Goal: Information Seeking & Learning: Understand process/instructions

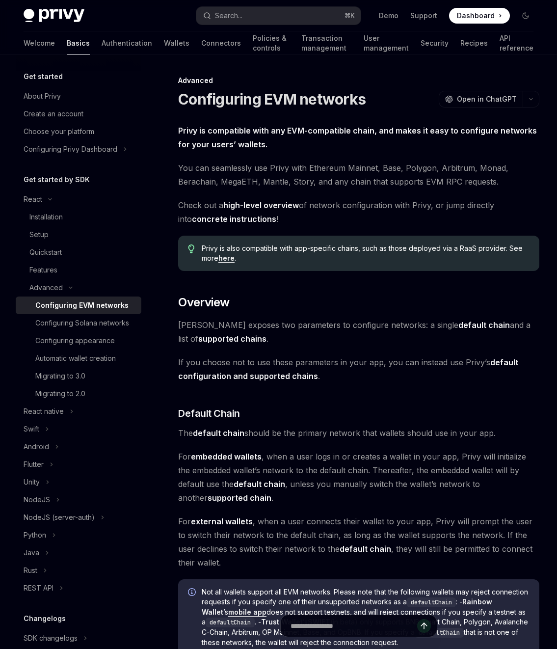
scroll to position [1974, 0]
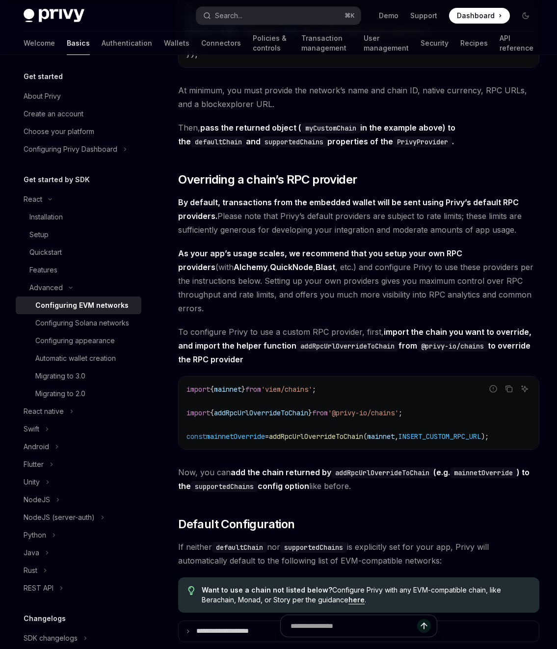
click at [340, 359] on span "To configure Privy to use a custom RPC provider, first, import the chain you wa…" at bounding box center [358, 345] width 361 height 41
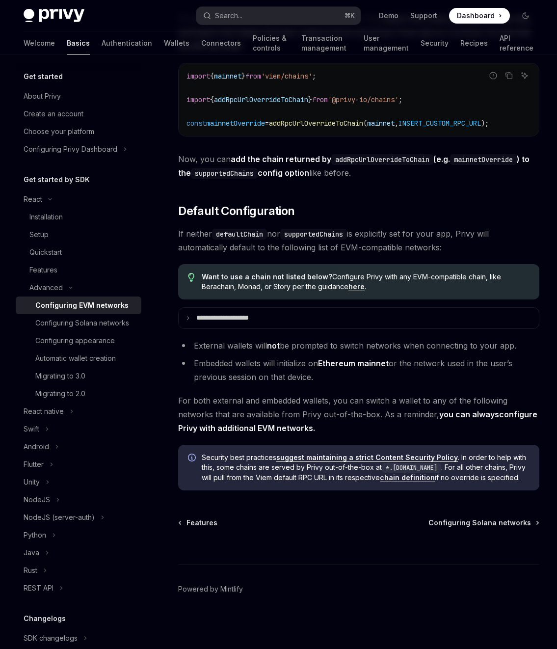
scroll to position [2295, 0]
click at [102, 347] on div "Configuring appearance" at bounding box center [75, 341] width 80 height 12
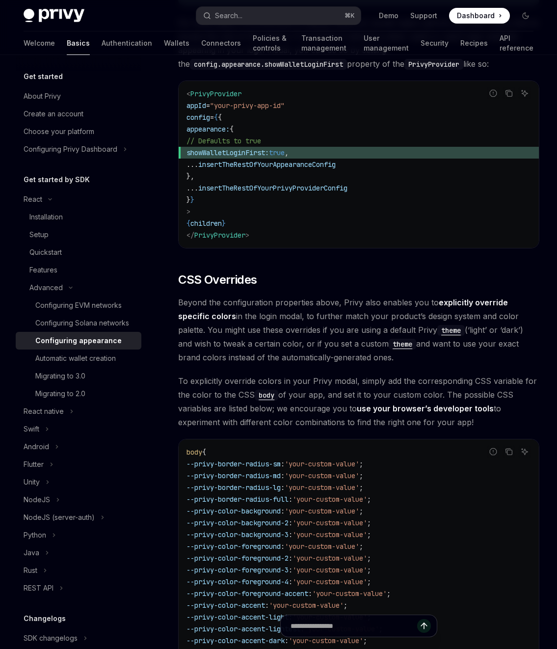
scroll to position [2279, 0]
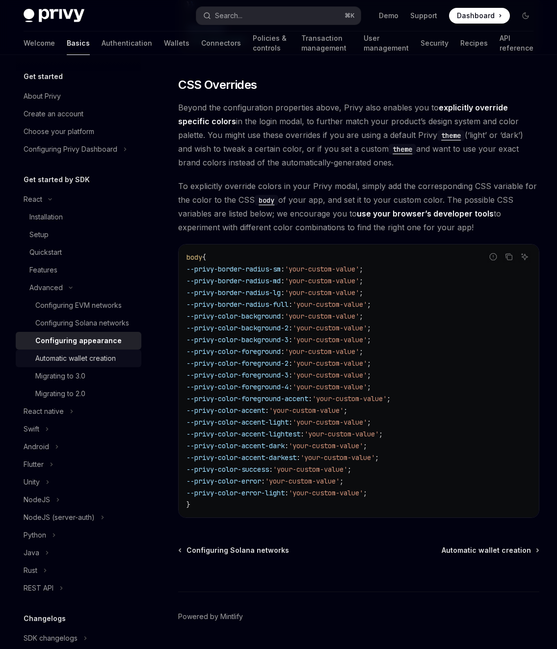
click at [83, 364] on div "Automatic wallet creation" at bounding box center [75, 359] width 81 height 12
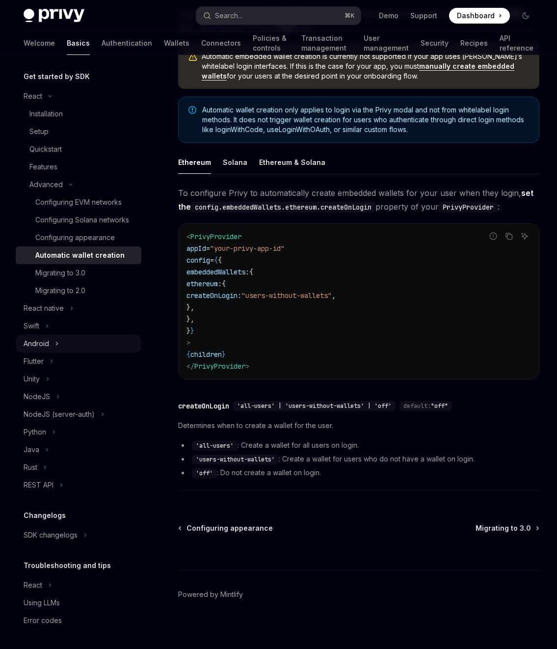
scroll to position [123, 0]
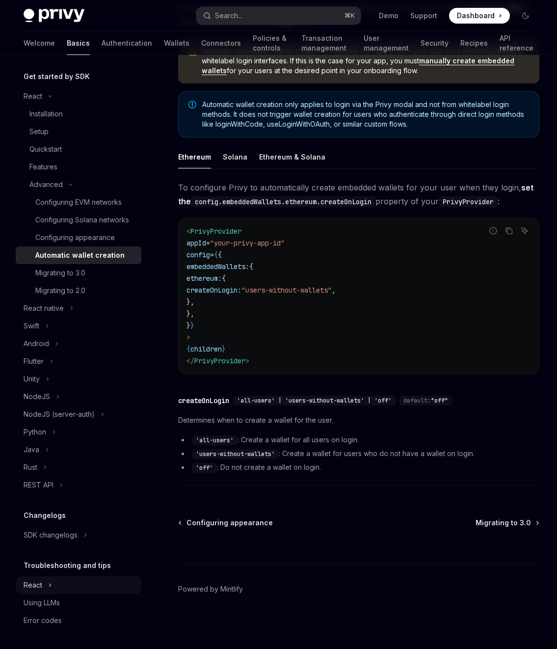
click at [65, 582] on button "React" at bounding box center [79, 586] width 126 height 18
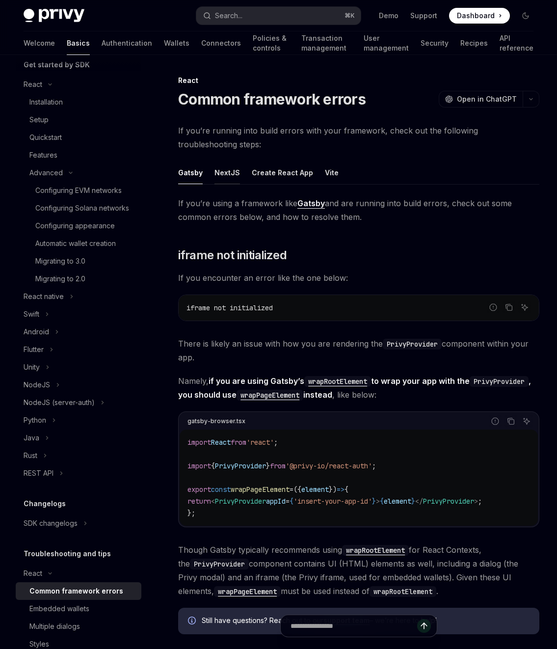
click at [224, 173] on div "NextJS" at bounding box center [228, 172] width 26 height 23
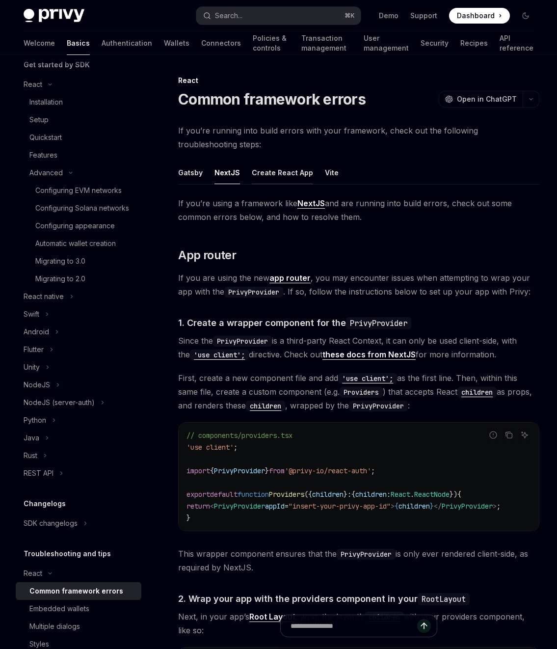
click at [267, 173] on div "Create React App" at bounding box center [282, 172] width 61 height 23
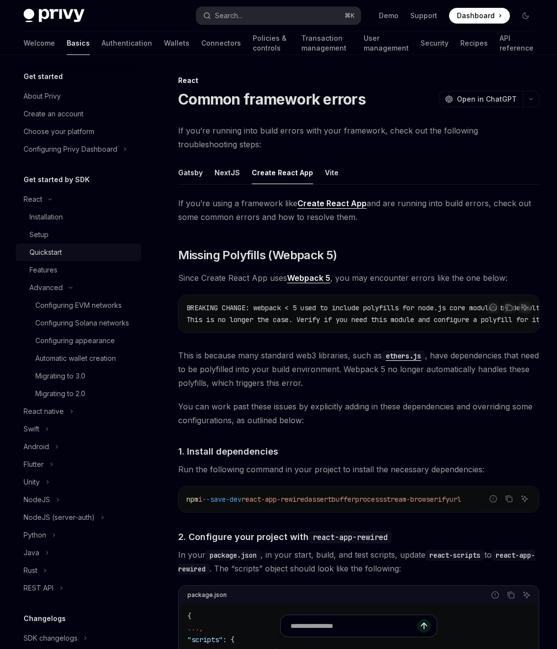
click at [48, 254] on div "Quickstart" at bounding box center [45, 253] width 32 height 12
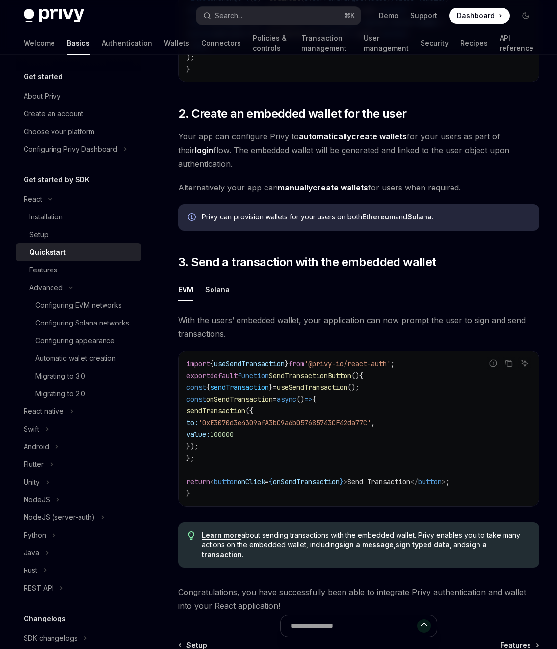
scroll to position [747, 0]
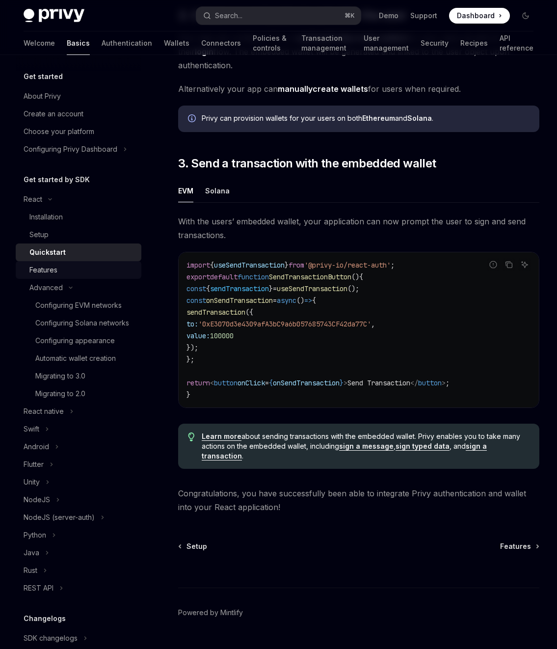
click at [89, 263] on link "Features" at bounding box center [79, 270] width 126 height 18
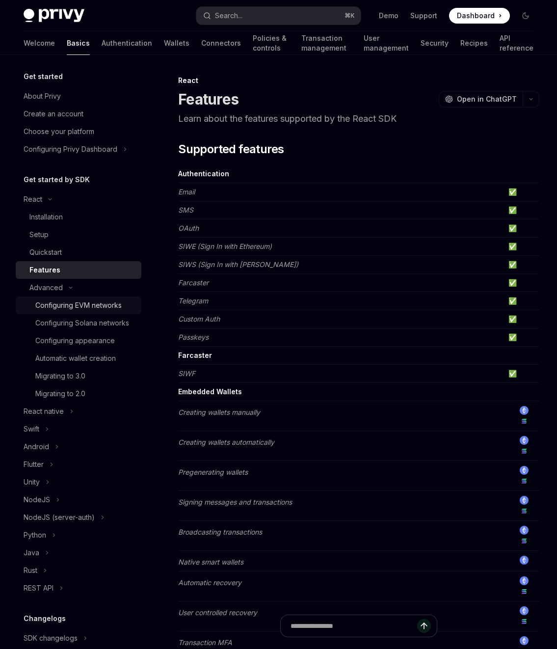
click at [72, 298] on link "Configuring EVM networks" at bounding box center [79, 306] width 126 height 18
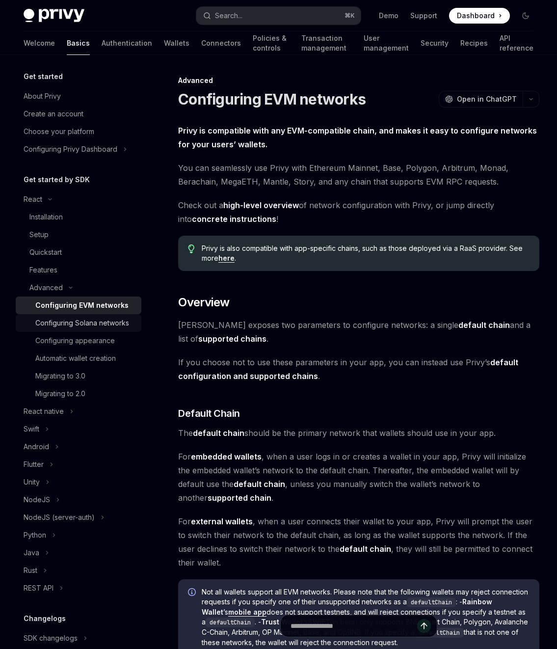
click at [100, 329] on div "Configuring Solana networks" at bounding box center [82, 323] width 94 height 12
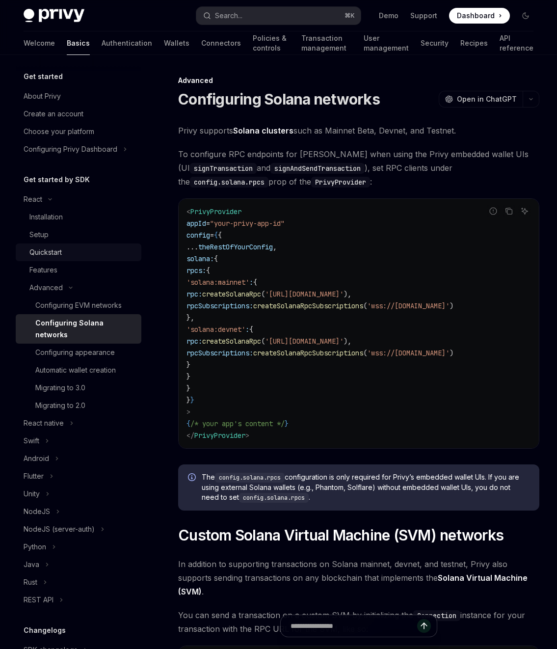
click at [42, 251] on div "Quickstart" at bounding box center [45, 253] width 32 height 12
type textarea "*"
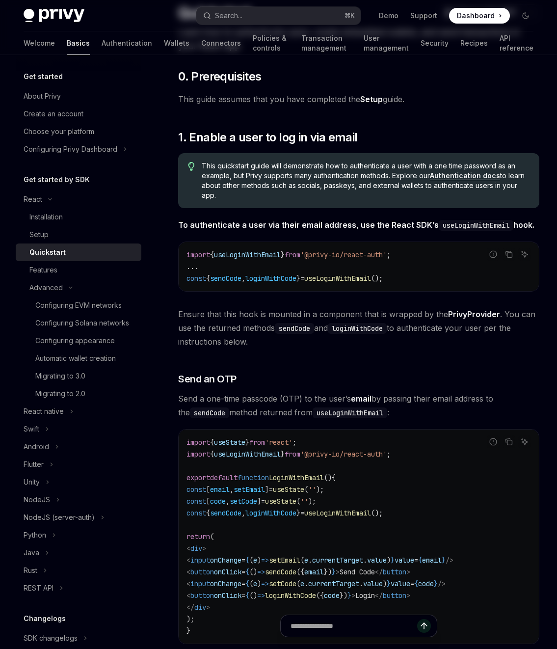
scroll to position [88, 0]
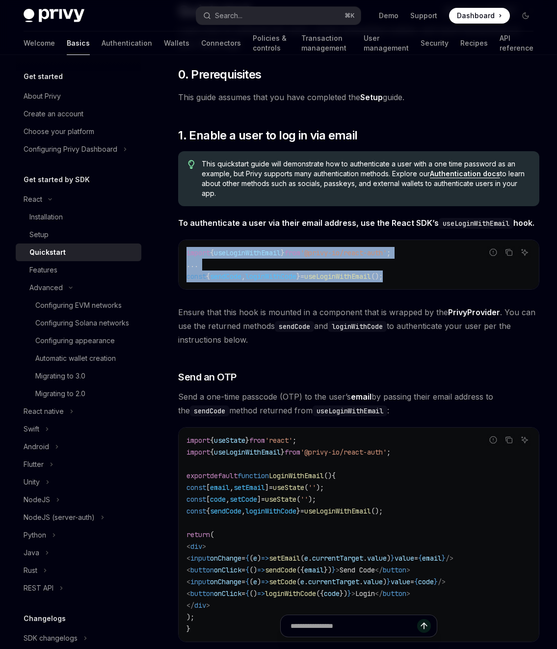
drag, startPoint x: 187, startPoint y: 253, endPoint x: 450, endPoint y: 289, distance: 265.3
click at [450, 289] on div "Report incorrect code Copy Ask AI import { useLoginWithEmail } from '@privy-io/…" at bounding box center [358, 265] width 361 height 50
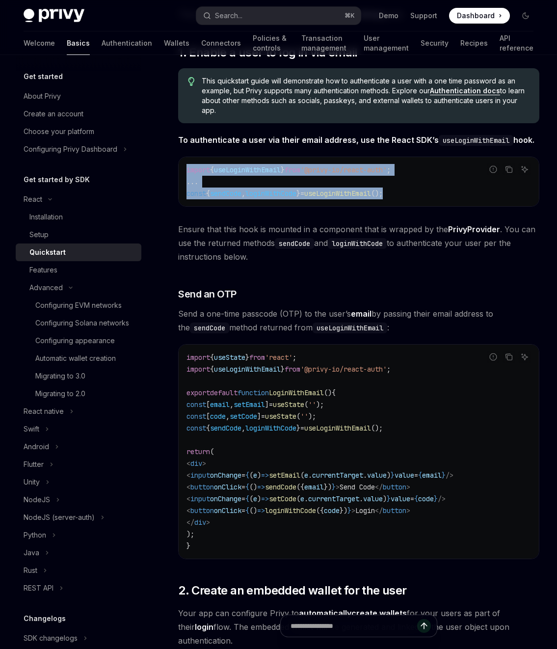
scroll to position [173, 0]
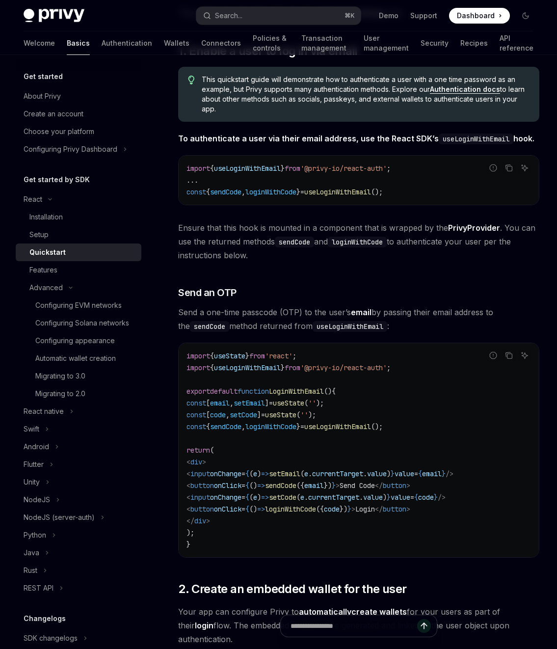
click at [257, 481] on span "()" at bounding box center [253, 485] width 8 height 9
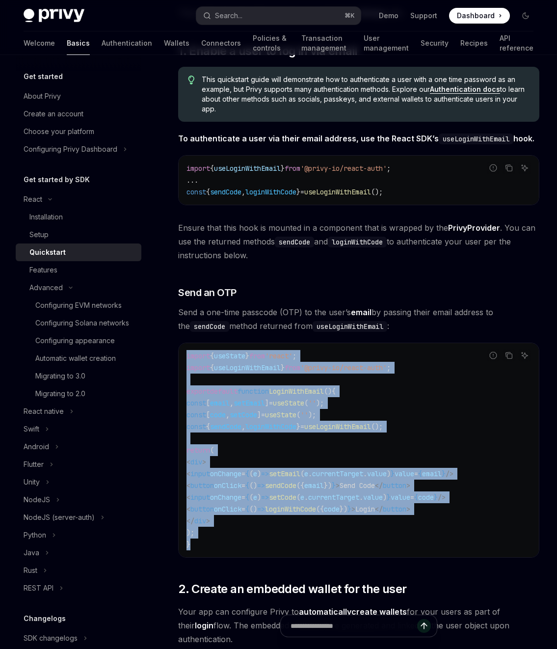
drag, startPoint x: 210, startPoint y: 519, endPoint x: 180, endPoint y: 339, distance: 182.2
click at [180, 339] on div "​ 0. Prerequisites This guide assumes that you have completed the Setup guide. …" at bounding box center [358, 535] width 361 height 1106
copy code "import { useState } from 'react' ; import { useLoginWithEmail } from '@privy-io…"
click at [242, 475] on span "onChange" at bounding box center [225, 474] width 31 height 9
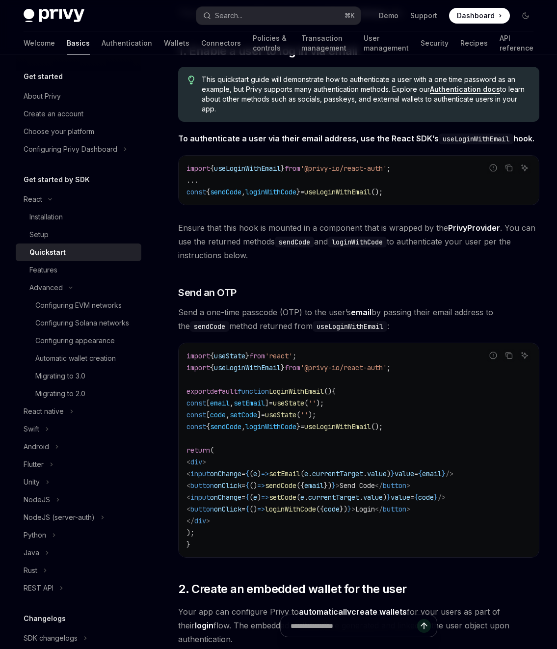
click at [191, 451] on span "return" at bounding box center [199, 450] width 24 height 9
drag, startPoint x: 192, startPoint y: 450, endPoint x: 285, endPoint y: 536, distance: 126.9
click at [285, 536] on code "import { useState } from 'react' ; import { useLoginWithEmail } from '@privy-io…" at bounding box center [359, 450] width 345 height 200
copy code "return ( < div > < input onChange = { ( e ) => setEmail ( e . currentTarget . v…"
click at [340, 434] on code "import { useState } from 'react' ; import { useLoginWithEmail } from '@privy-io…" at bounding box center [359, 450] width 345 height 200
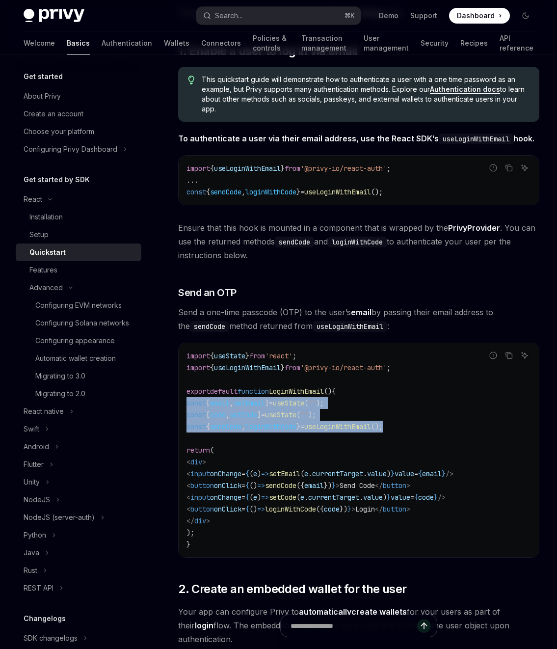
drag, startPoint x: 420, startPoint y: 431, endPoint x: 188, endPoint y: 402, distance: 234.1
click at [188, 402] on code "import { useState } from 'react' ; import { useLoginWithEmail } from '@privy-io…" at bounding box center [359, 450] width 345 height 200
copy code "const [ email , setEmail ] = useState ( '' ); const [ code , setCode ] = useSta…"
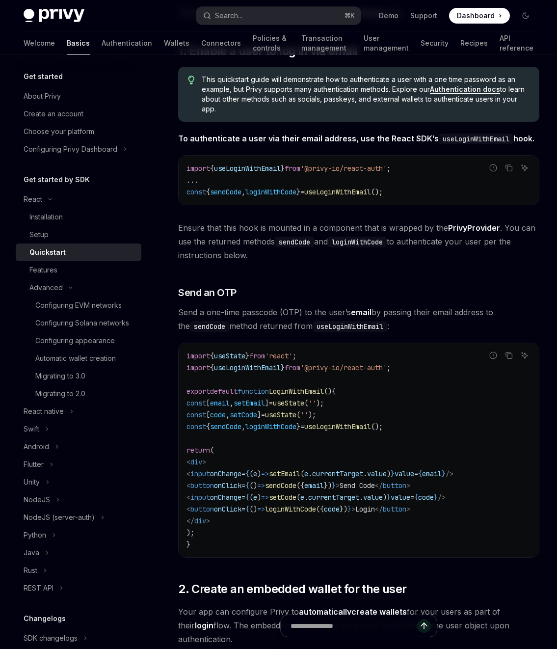
click at [361, 387] on code "import { useState } from 'react' ; import { useLoginWithEmail } from '@privy-io…" at bounding box center [359, 450] width 345 height 200
drag, startPoint x: 325, startPoint y: 367, endPoint x: 401, endPoint y: 370, distance: 76.7
click at [387, 370] on span "'@privy-io/react-auth'" at bounding box center [344, 367] width 86 height 9
drag, startPoint x: 405, startPoint y: 366, endPoint x: 343, endPoint y: 371, distance: 61.5
click at [343, 371] on span "'@privy-io/react-auth'" at bounding box center [344, 367] width 86 height 9
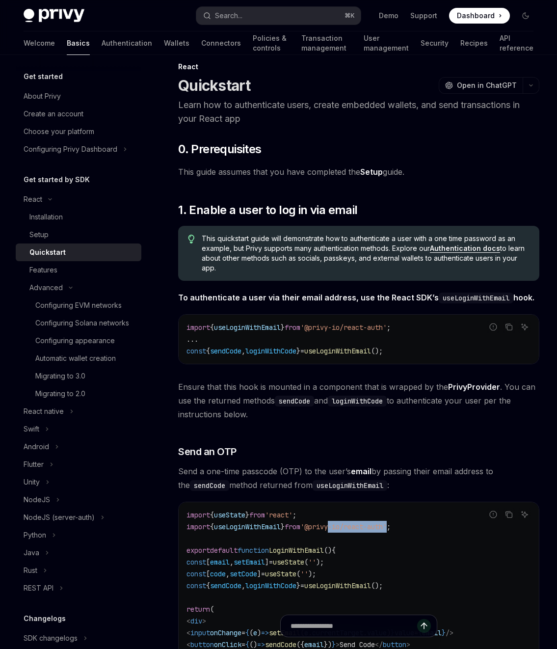
scroll to position [0, 0]
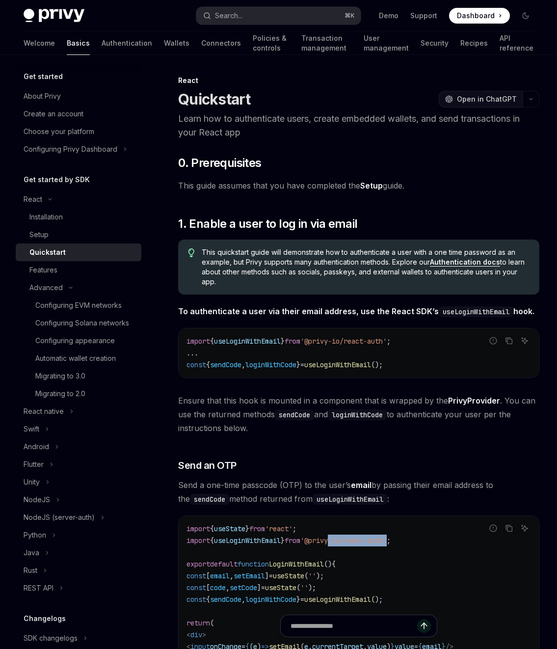
click at [478, 100] on span "Open in ChatGPT" at bounding box center [487, 99] width 60 height 10
click at [488, 95] on span "Open in ChatGPT" at bounding box center [487, 99] width 60 height 10
